Goal: Transaction & Acquisition: Purchase product/service

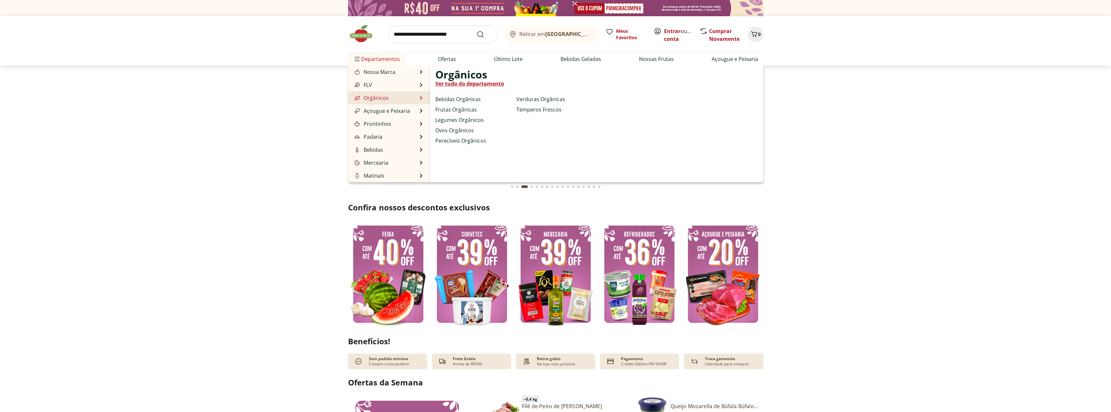
click at [385, 97] on link "Orgânicos" at bounding box center [370, 98] width 35 height 8
select select "**********"
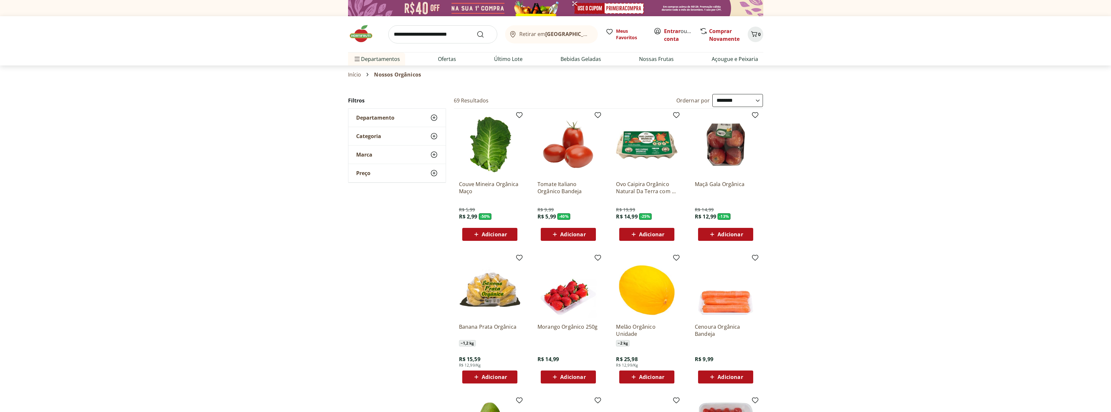
click at [558, 235] on icon at bounding box center [555, 235] width 8 height 8
click at [585, 235] on icon at bounding box center [586, 234] width 8 height 8
type input "*"
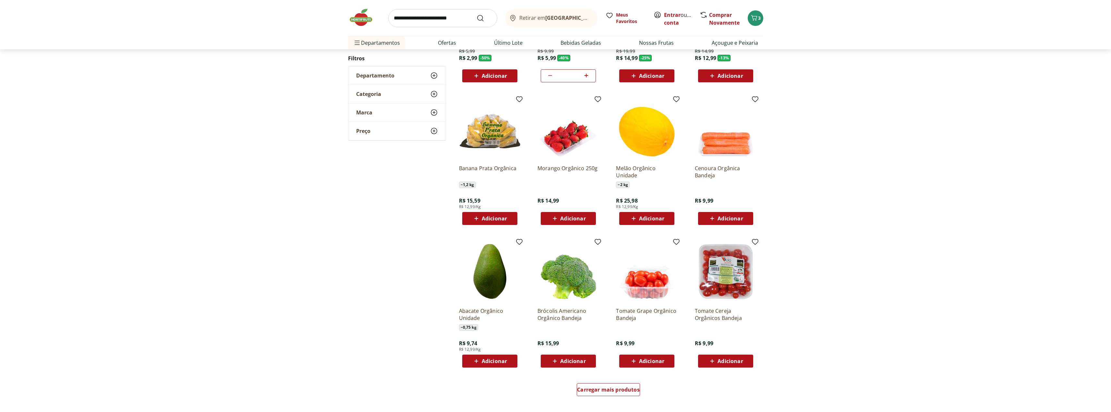
scroll to position [173, 0]
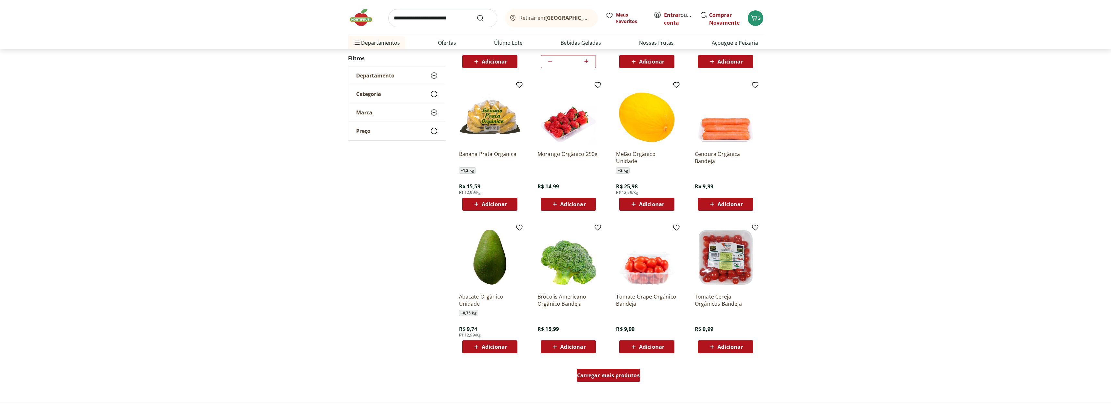
click at [603, 375] on span "Carregar mais produtos" at bounding box center [608, 375] width 63 height 5
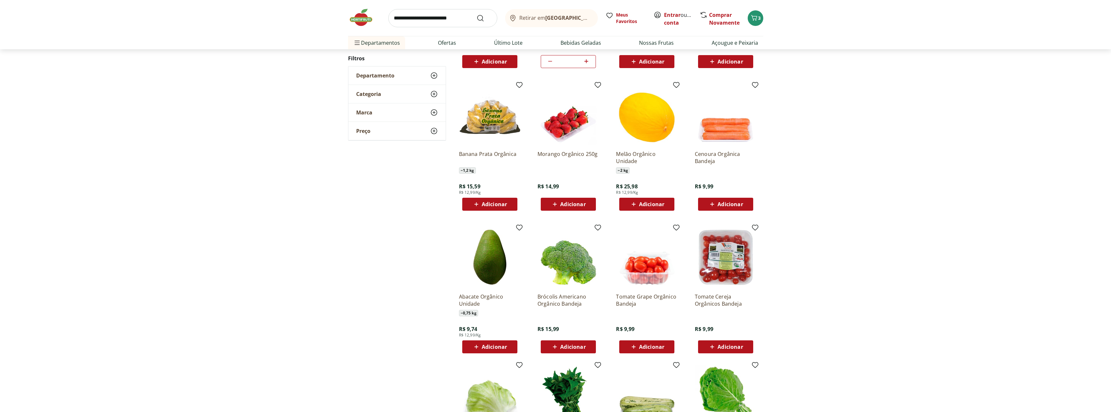
click at [564, 348] on span "Adicionar" at bounding box center [572, 346] width 25 height 5
click at [566, 203] on span "Adicionar" at bounding box center [572, 204] width 25 height 5
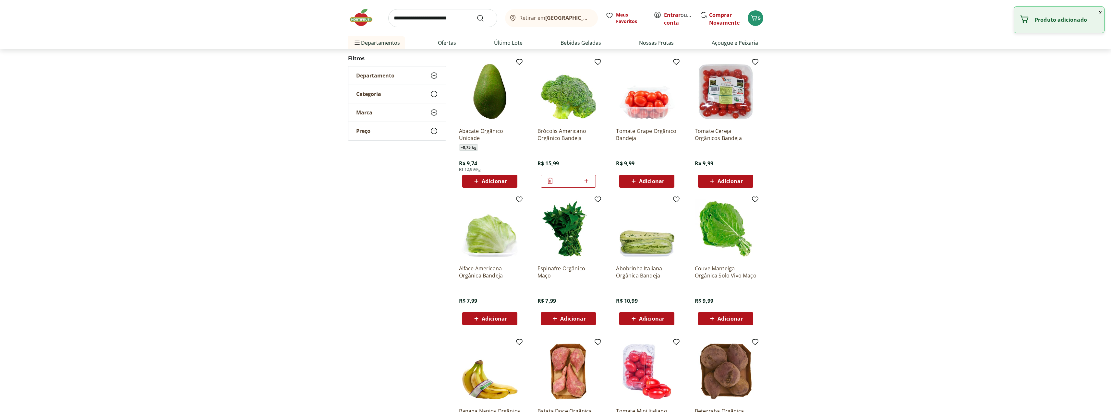
scroll to position [346, 0]
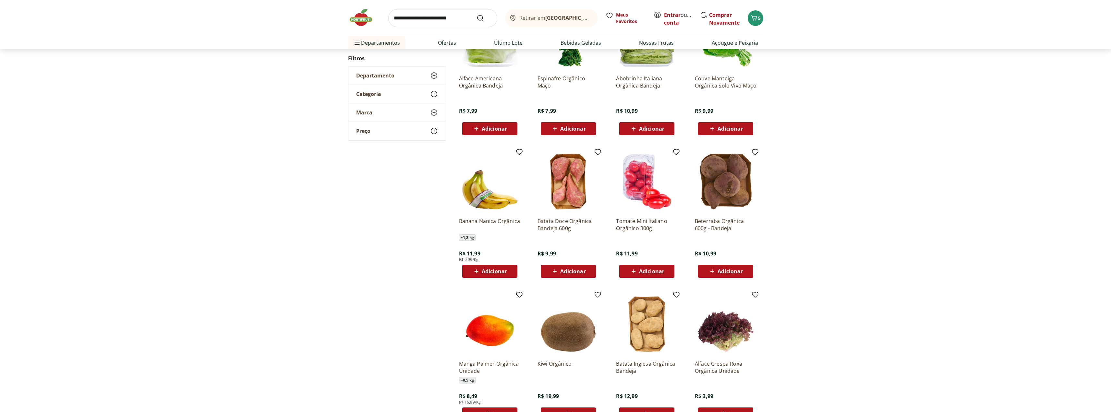
scroll to position [151, 0]
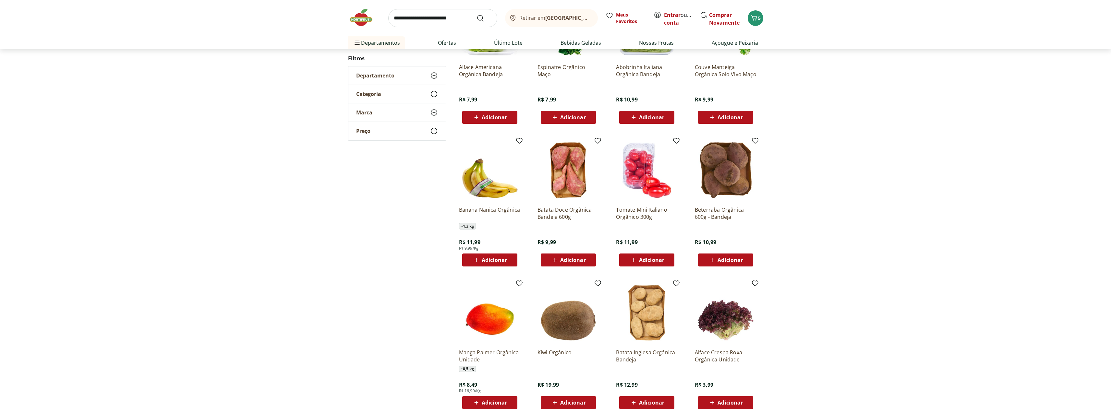
click at [729, 256] on div "Adicionar" at bounding box center [725, 260] width 45 height 12
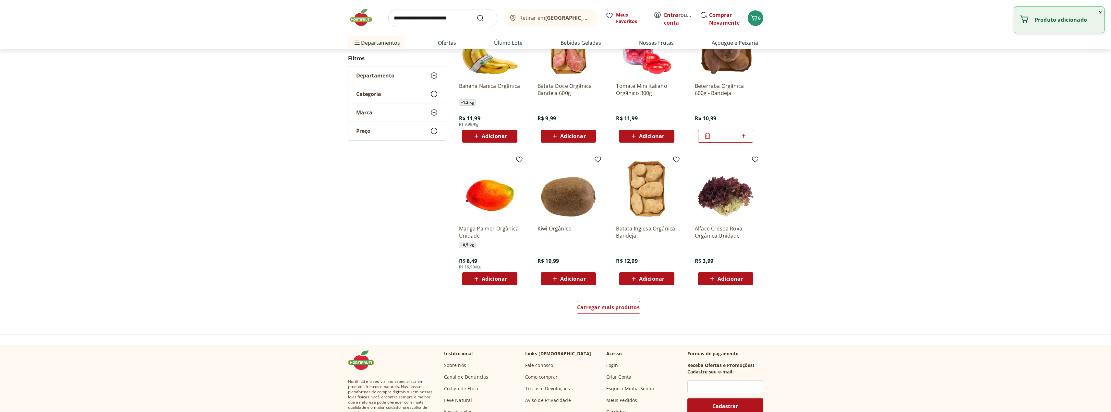
scroll to position [281, 0]
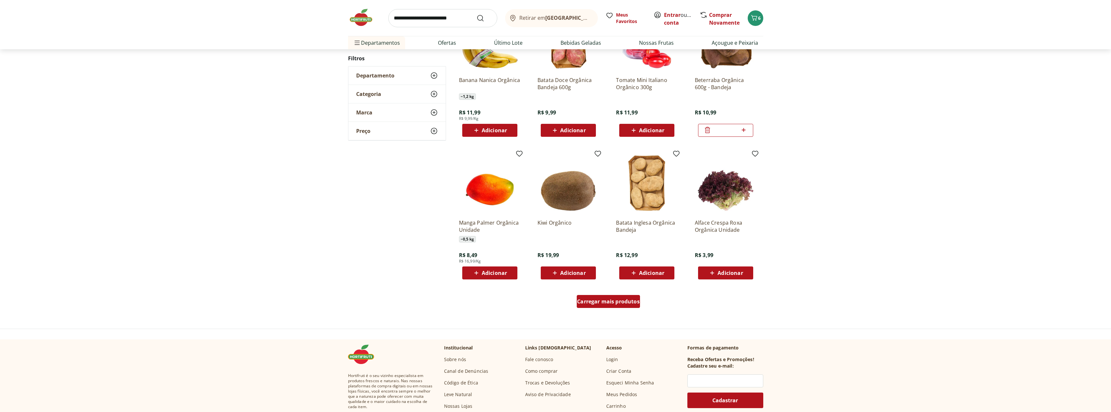
click at [599, 300] on span "Carregar mais produtos" at bounding box center [608, 301] width 63 height 5
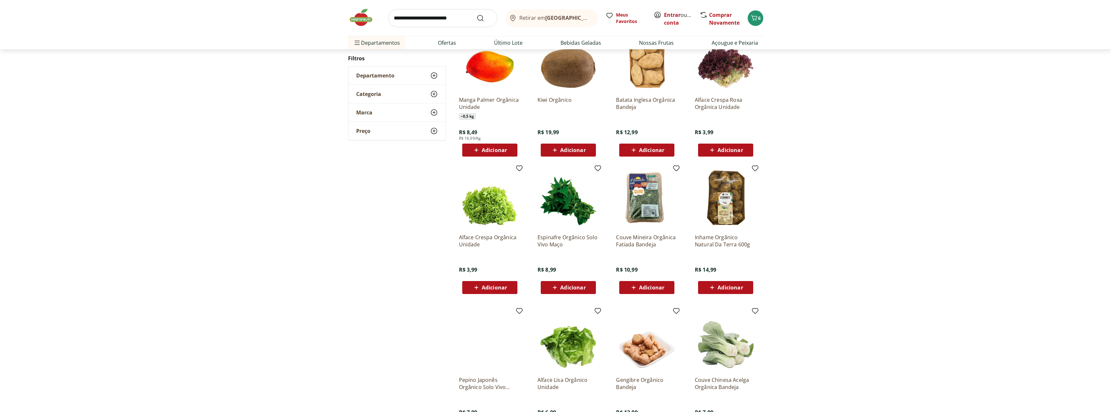
scroll to position [410, 0]
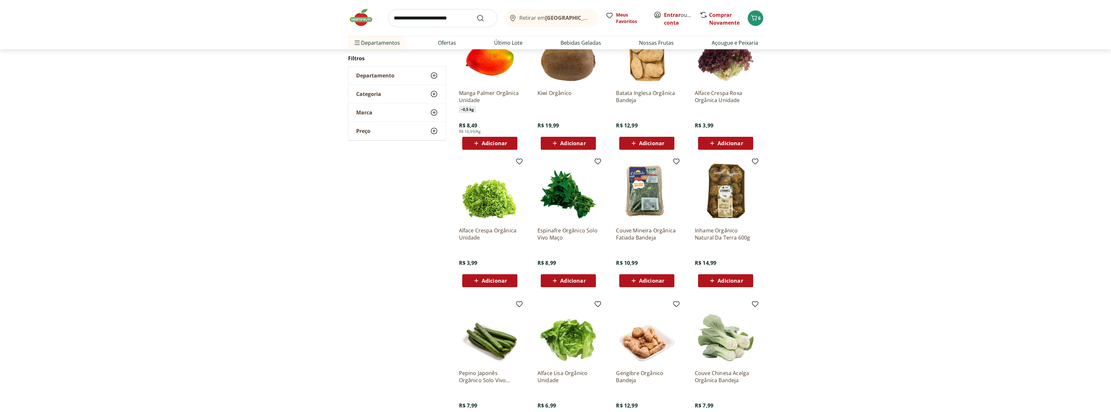
click at [569, 284] on span "Adicionar" at bounding box center [572, 280] width 25 height 5
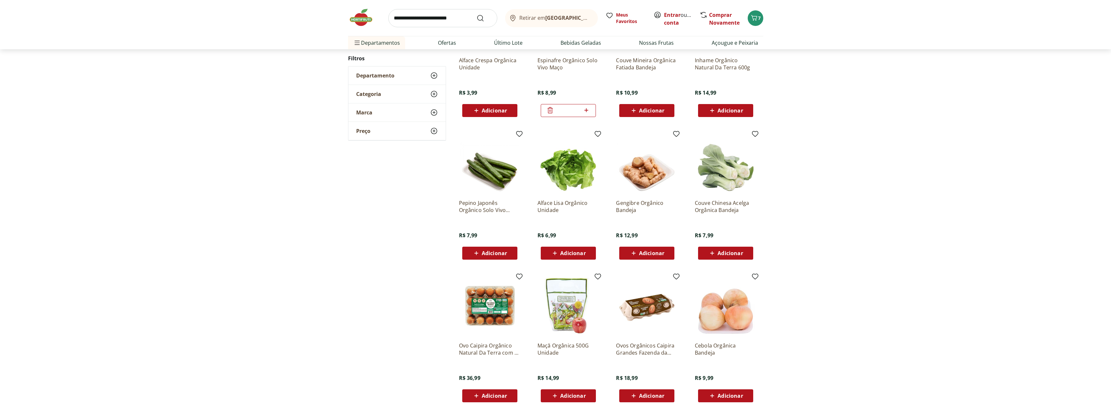
scroll to position [171, 0]
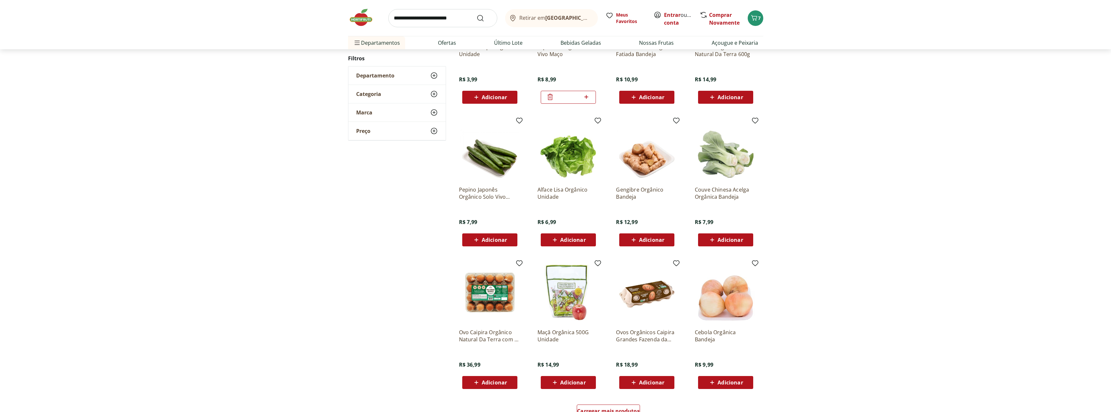
click at [576, 382] on span "Adicionar" at bounding box center [572, 382] width 25 height 5
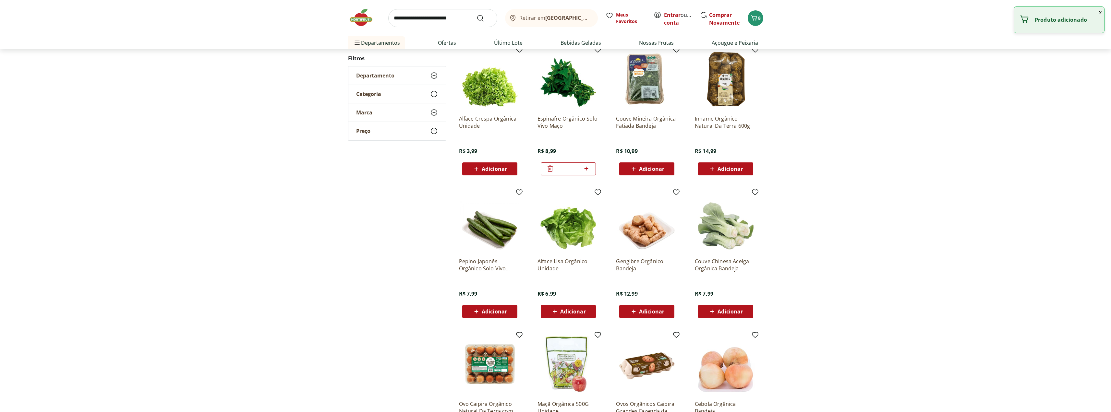
scroll to position [95, 0]
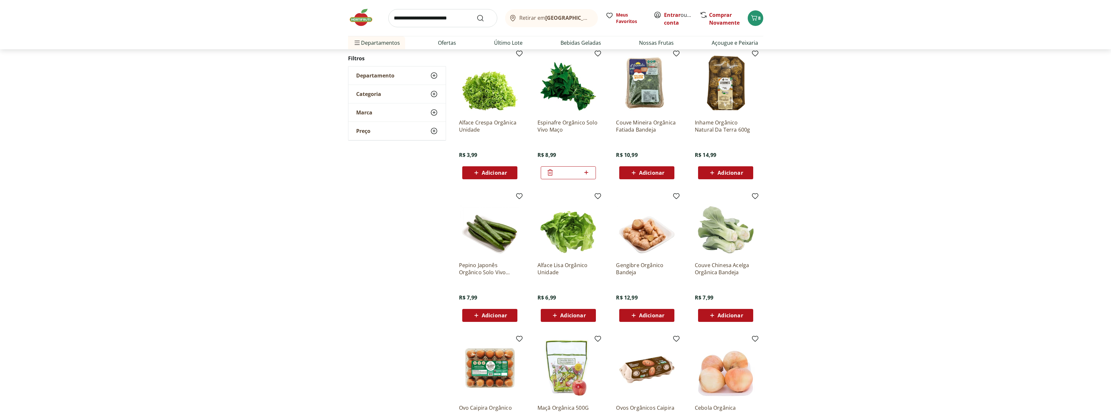
click at [727, 169] on div "Adicionar" at bounding box center [725, 173] width 45 height 12
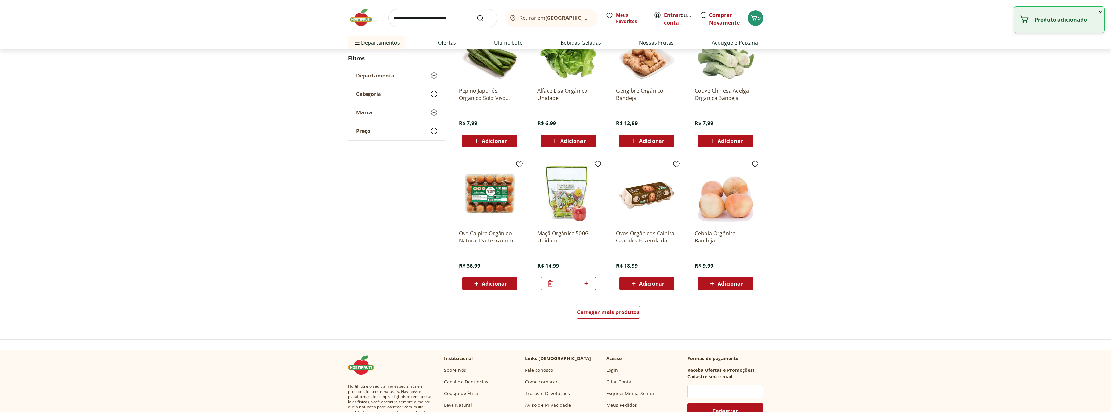
scroll to position [279, 0]
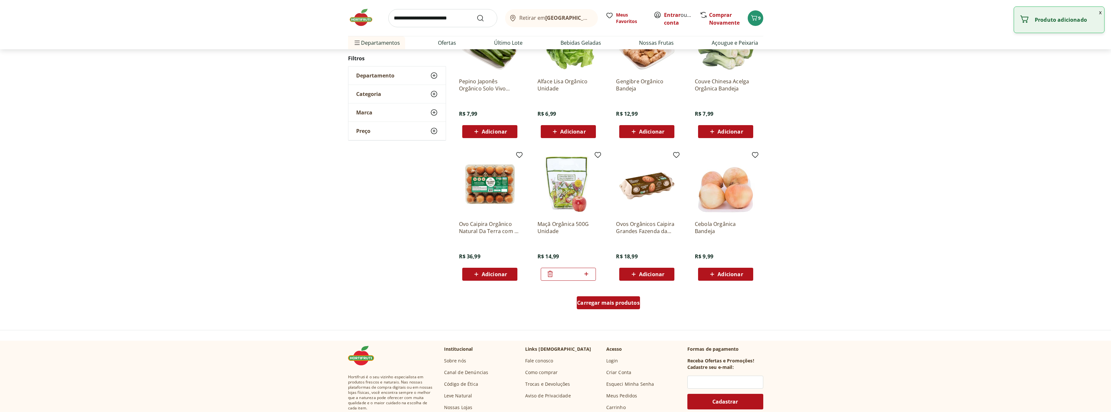
click at [628, 306] on span "Carregar mais produtos" at bounding box center [608, 302] width 63 height 5
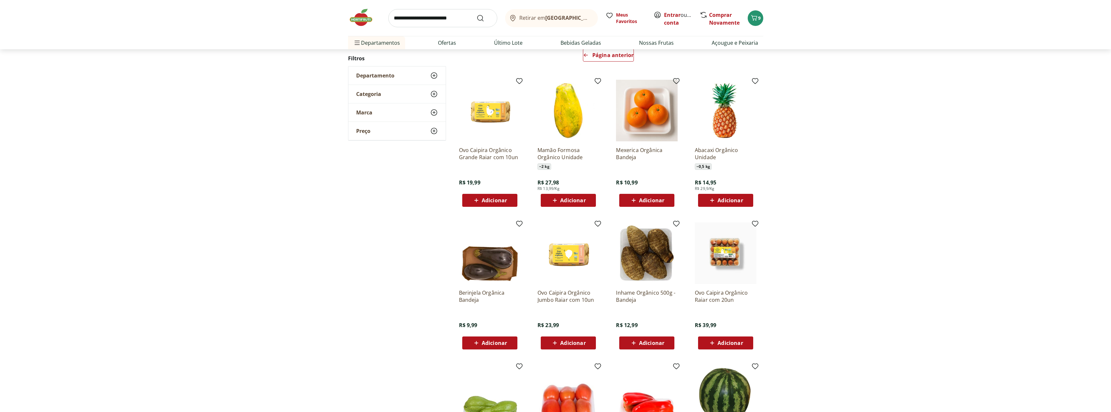
scroll to position [83, 0]
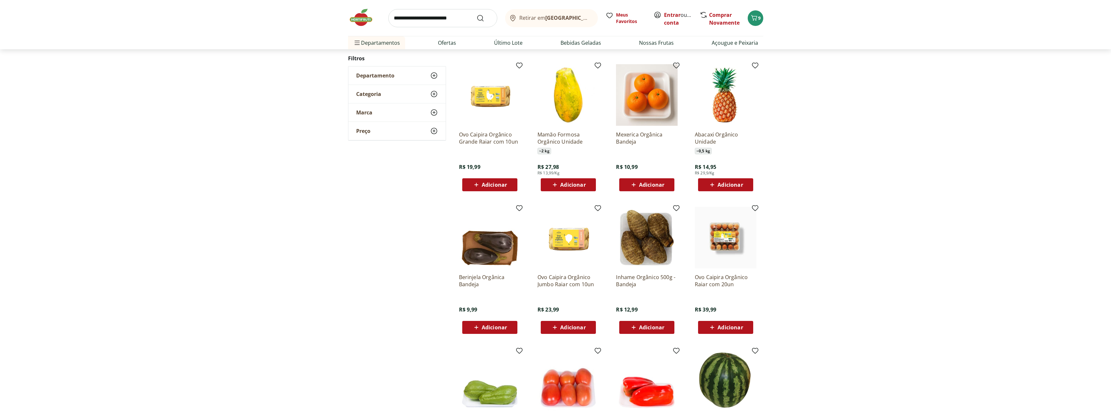
click at [644, 185] on span "Adicionar" at bounding box center [651, 184] width 25 height 5
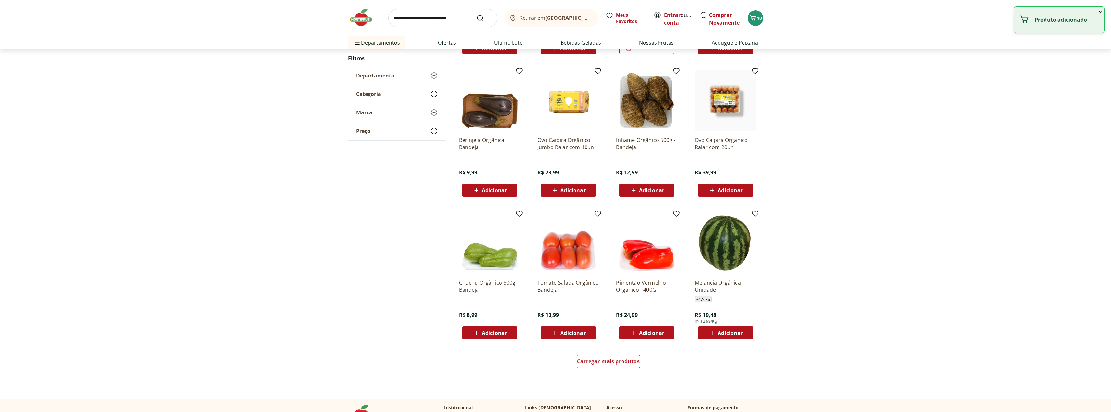
scroll to position [256, 0]
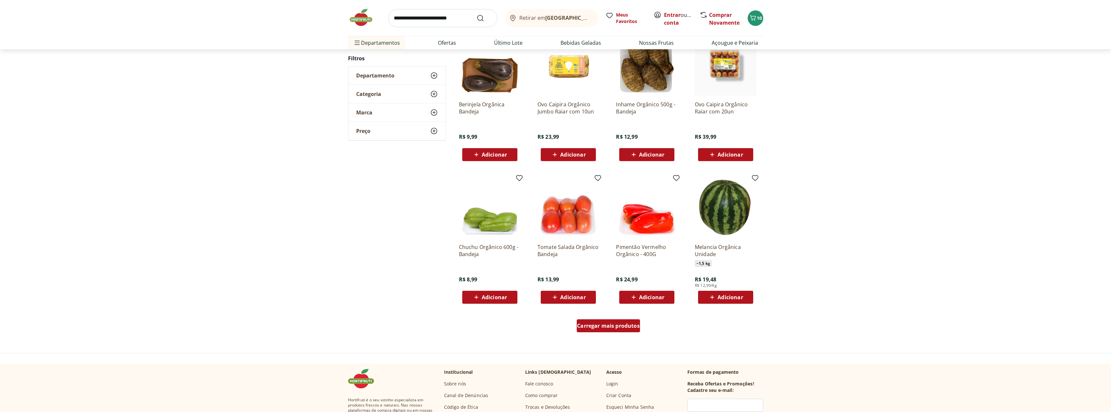
click at [628, 331] on div "Carregar mais produtos" at bounding box center [608, 326] width 63 height 13
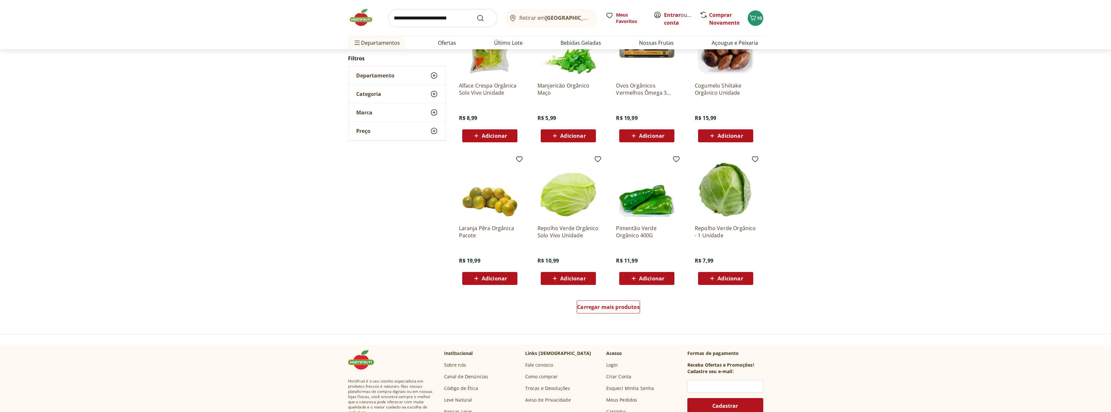
scroll to position [277, 0]
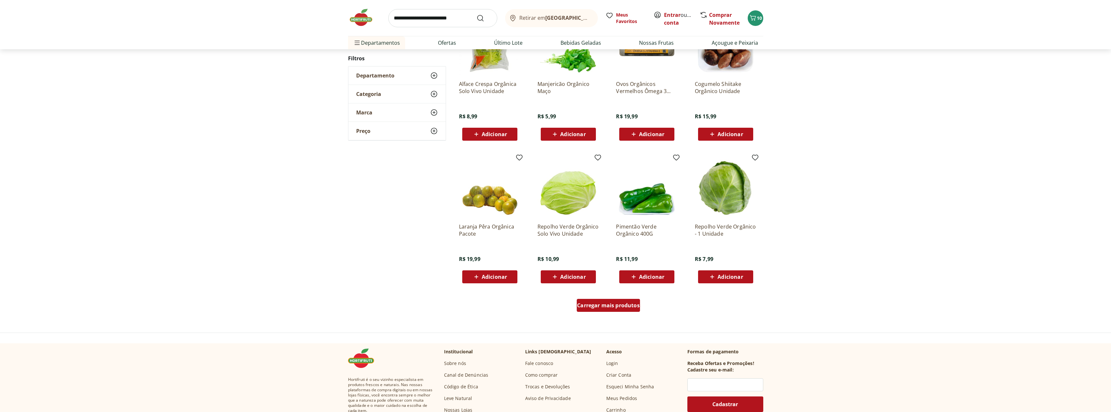
click at [614, 305] on span "Carregar mais produtos" at bounding box center [608, 305] width 63 height 5
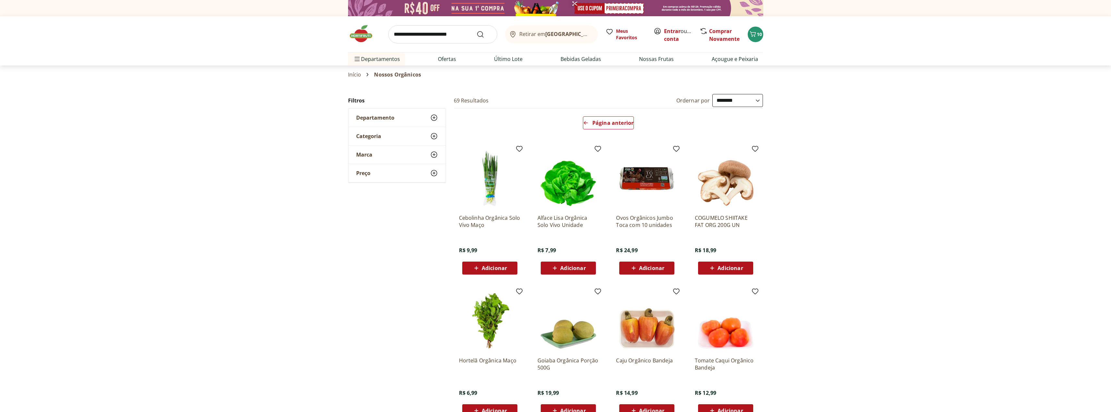
click at [420, 31] on input "search" at bounding box center [442, 34] width 109 height 18
type input "******"
click at [477, 30] on button "Submit Search" at bounding box center [485, 34] width 16 height 8
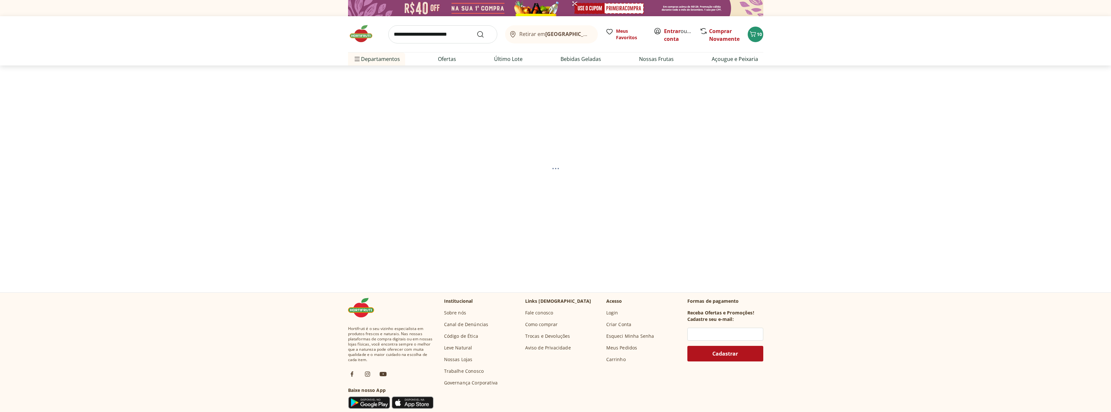
select select "**********"
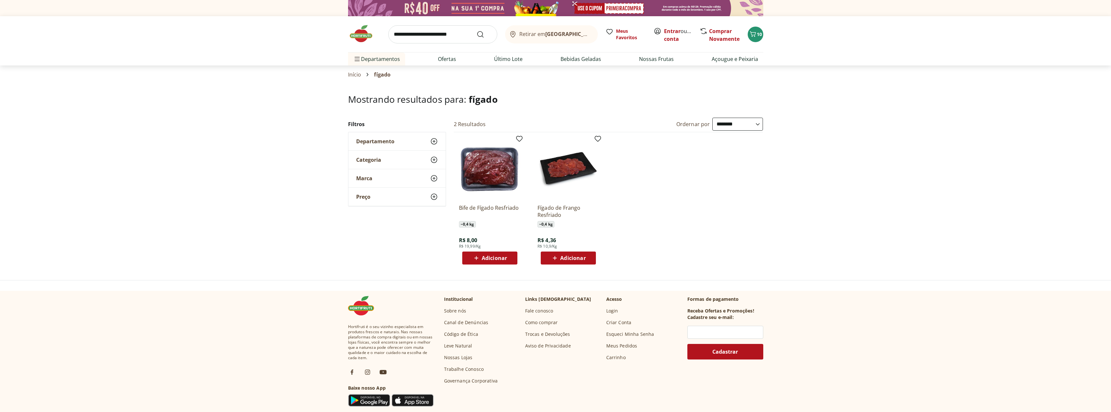
click at [484, 254] on span "Adicionar" at bounding box center [489, 258] width 35 height 8
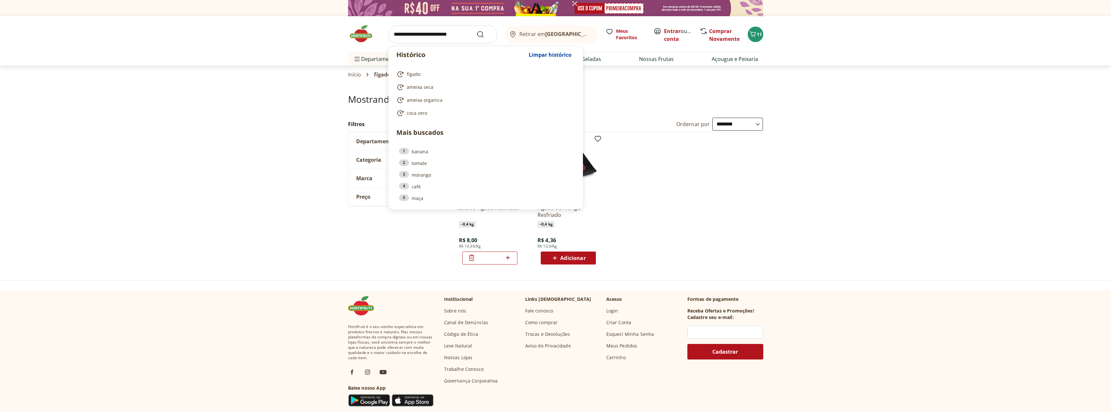
click at [446, 33] on input "search" at bounding box center [442, 34] width 109 height 18
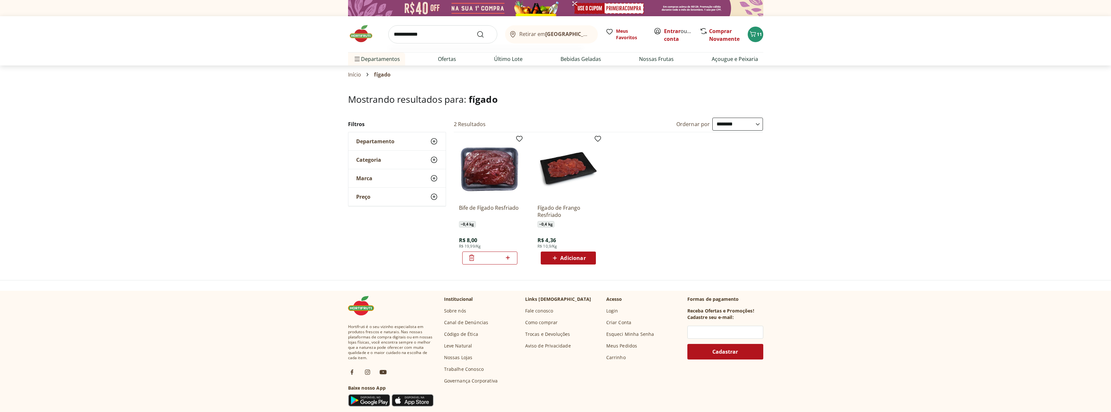
type input "**********"
click at [477, 30] on button "Submit Search" at bounding box center [485, 34] width 16 height 8
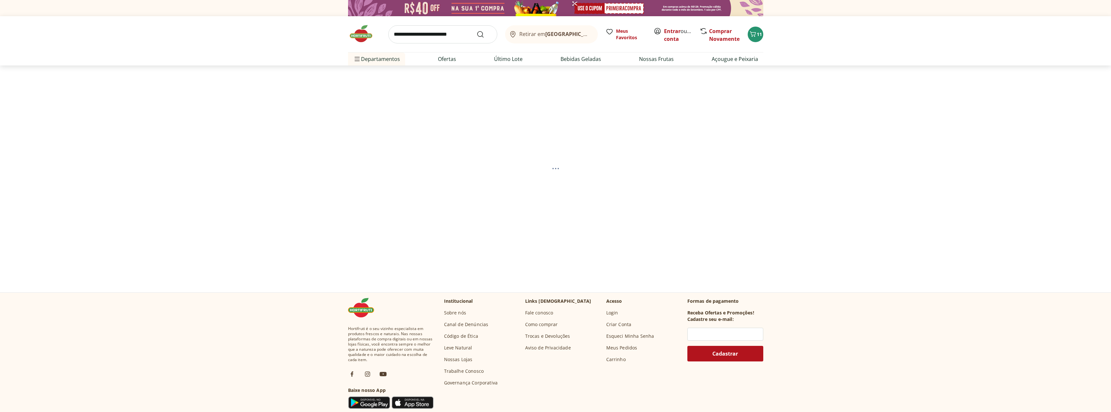
select select "**********"
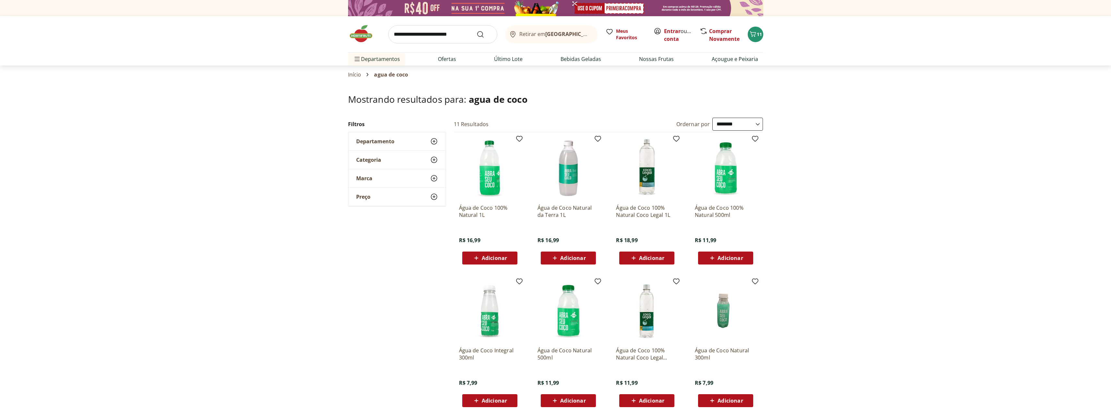
click at [494, 253] on div "Adicionar" at bounding box center [489, 258] width 45 height 12
click at [755, 34] on icon "Carrinho" at bounding box center [753, 34] width 8 height 8
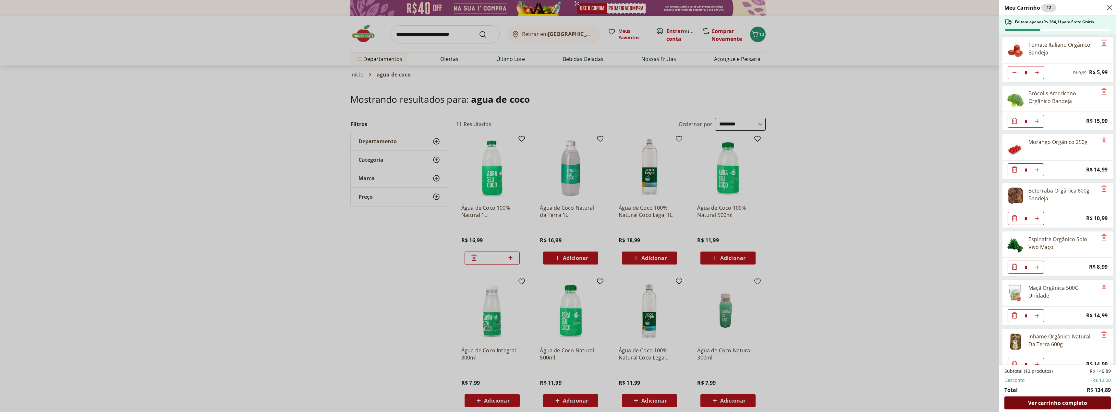
click at [1058, 404] on span "Ver carrinho completo" at bounding box center [1057, 403] width 59 height 5
